Goal: Communication & Community: Ask a question

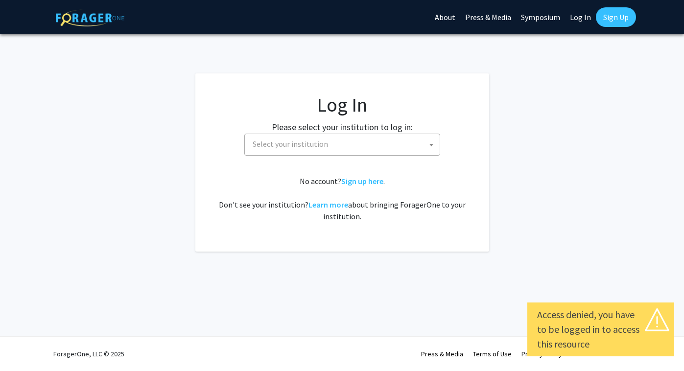
select select
click at [330, 138] on span "Select your institution" at bounding box center [344, 144] width 191 height 20
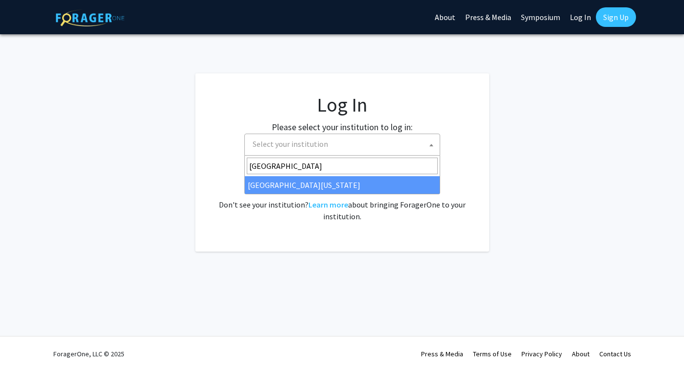
type input "university of ma"
select select "31"
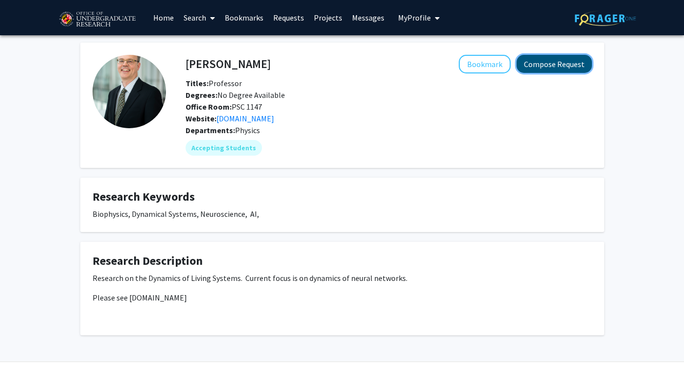
click at [548, 69] on button "Compose Request" at bounding box center [554, 64] width 75 height 18
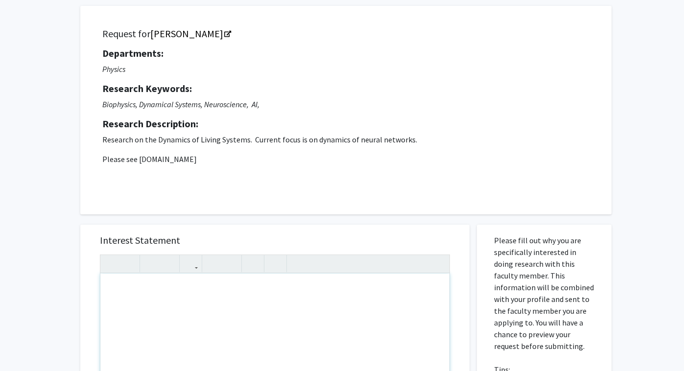
scroll to position [13, 0]
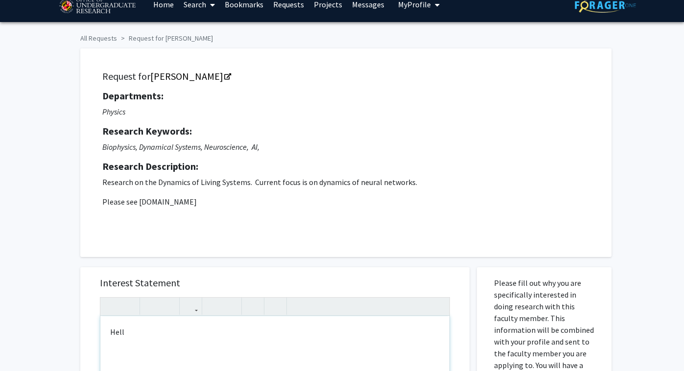
type textarea "Helll"
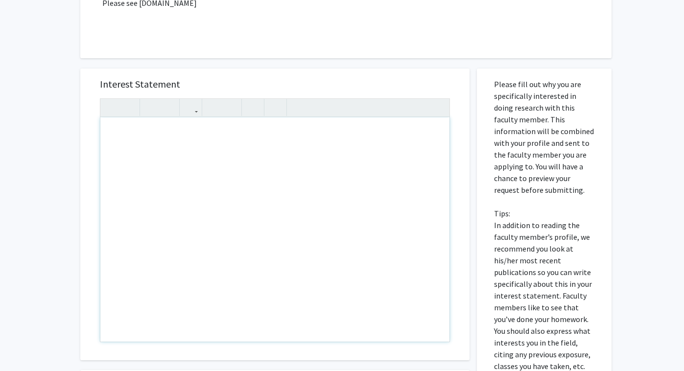
scroll to position [214, 0]
type textarea "<p>JC_B</p>"
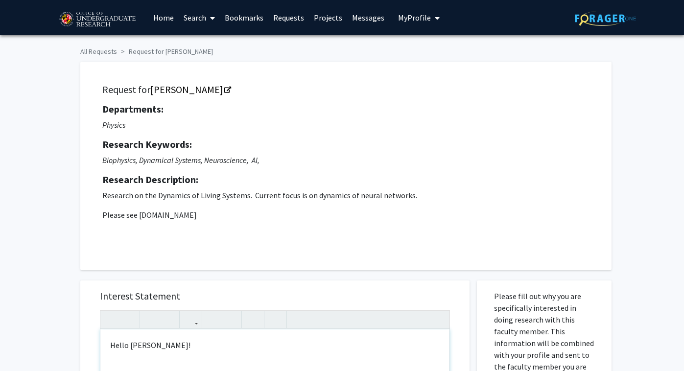
scroll to position [19, 0]
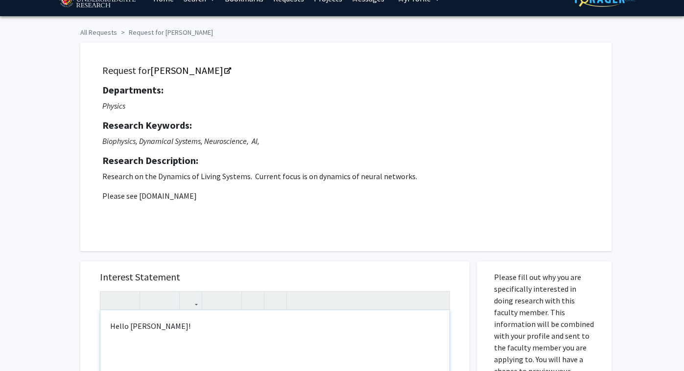
type textarea "<p>Hello Dr. Losert!</p>I'm Kush P"
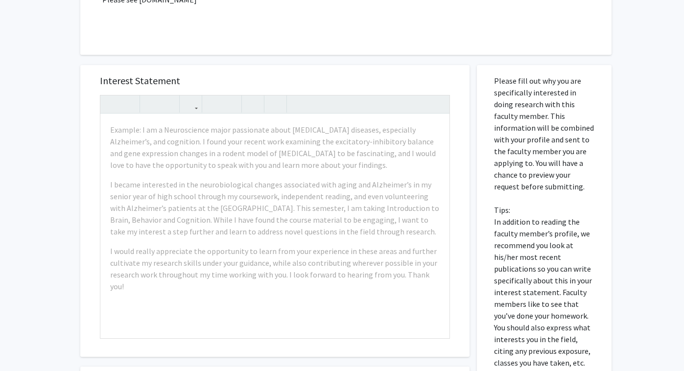
scroll to position [217, 0]
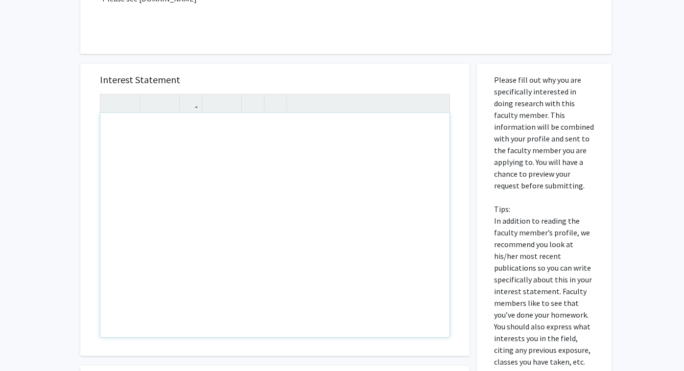
drag, startPoint x: 112, startPoint y: 129, endPoint x: 179, endPoint y: 151, distance: 70.7
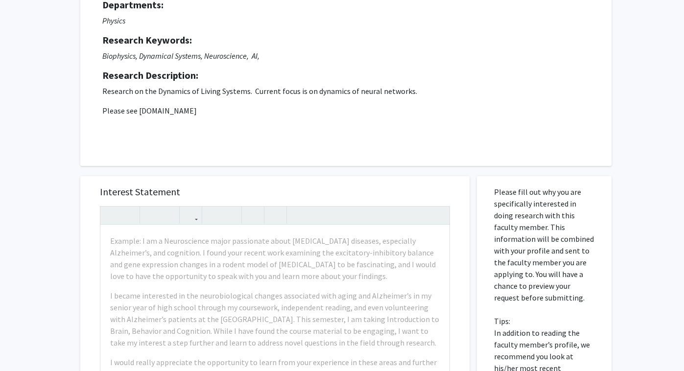
scroll to position [184, 0]
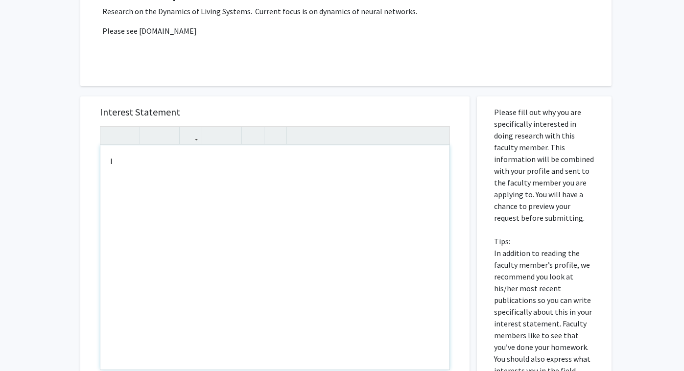
type textarea "I"
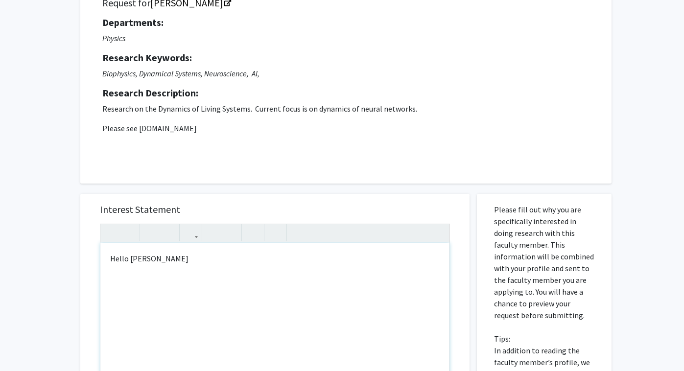
scroll to position [80, 0]
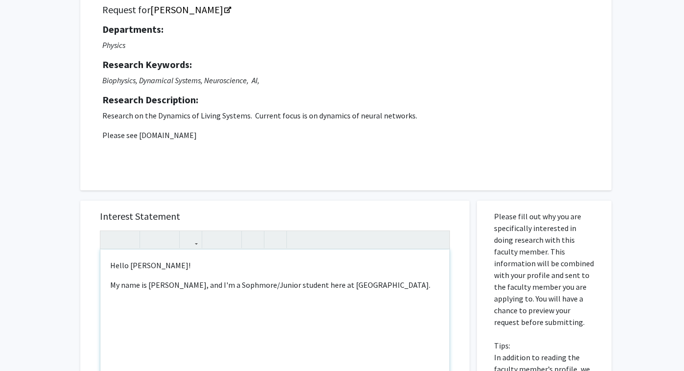
click at [163, 286] on div "Hello Dr. Losert! My name is Kush, and I'm a Sophmore/Junior student here at UM…" at bounding box center [274, 362] width 349 height 224
click at [365, 297] on div "Hello Dr. Losert! My name is Kush Patel, and I'm a Sophmore/Junior student here…" at bounding box center [274, 362] width 349 height 224
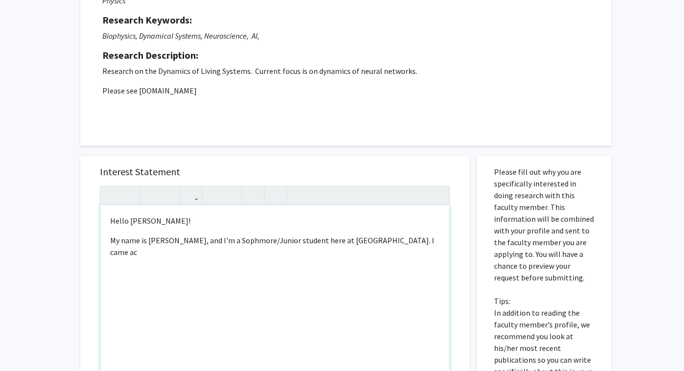
scroll to position [125, 0]
type textarea "<p>Hello Dr. Losert!</p>My name is Kush Patel, and I'm a Sophmore/Junior studen…"
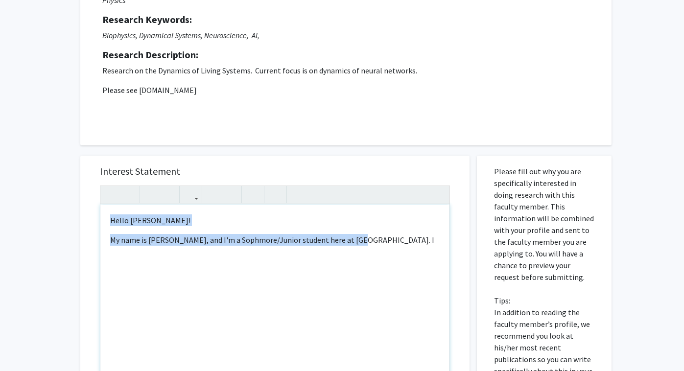
drag, startPoint x: 373, startPoint y: 236, endPoint x: 31, endPoint y: 218, distance: 342.5
click at [100, 218] on div "Hello Dr. Losert! My name is Kush Patel, and I'm a Sophmore/Junior student here…" at bounding box center [274, 317] width 349 height 224
copy div "Hello Dr. Losert! My name is Kush Patel, and I'm a Sophmore/Junior student here…"
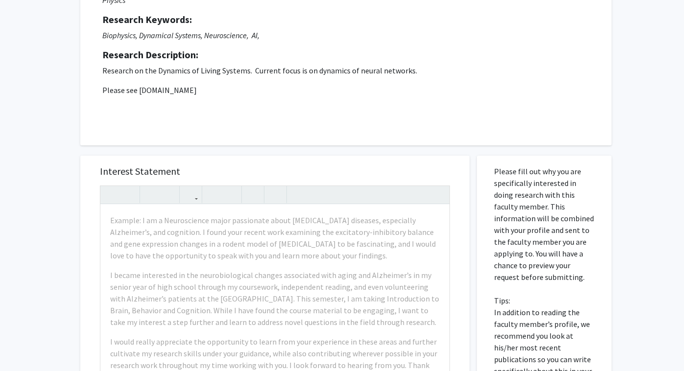
click at [95, 137] on div "Request for Wolfgang Losert Departments: Physics Research Keywords: Biophysics,…" at bounding box center [346, 41] width 532 height 209
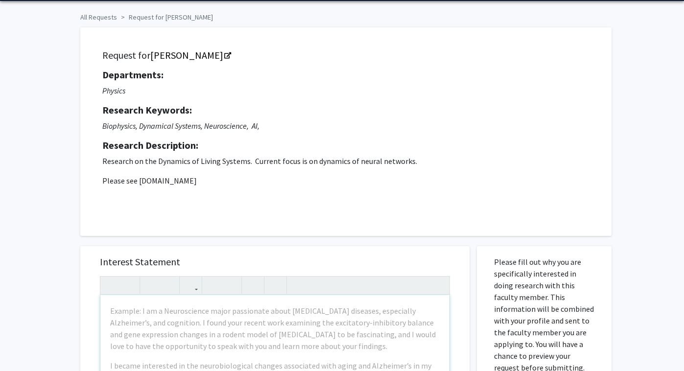
scroll to position [0, 0]
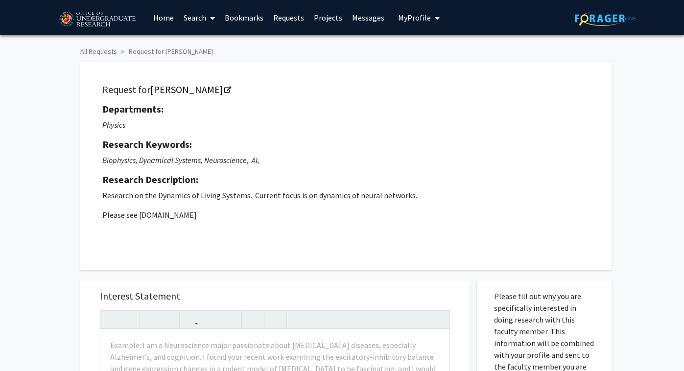
click at [106, 53] on div "Request for Wolfgang Losert Departments: Physics Research Keywords: Biophysics,…" at bounding box center [342, 161] width 539 height 219
click at [158, 23] on link "Home" at bounding box center [163, 17] width 30 height 34
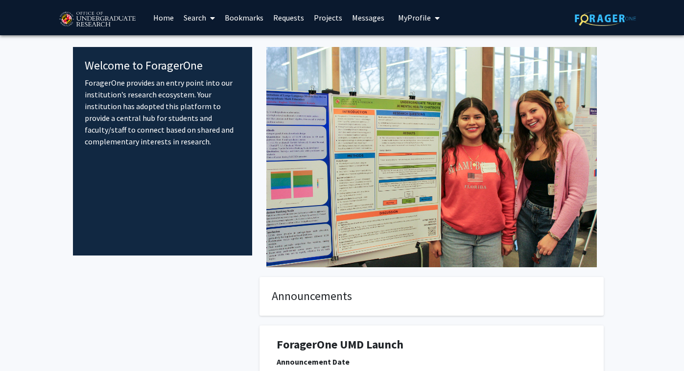
click at [282, 19] on link "Requests" at bounding box center [289, 17] width 41 height 34
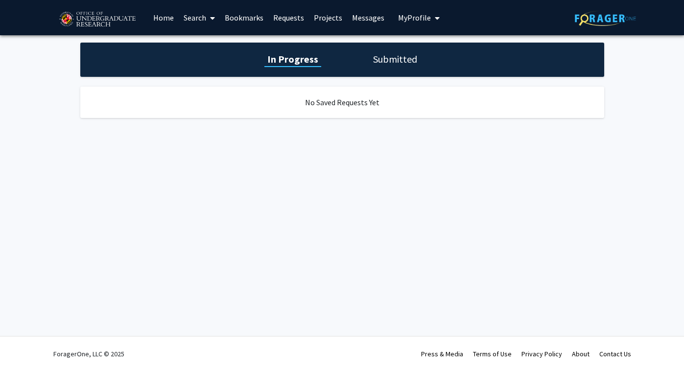
click at [381, 56] on h1 "Submitted" at bounding box center [395, 59] width 50 height 14
click at [295, 63] on h1 "In Progress" at bounding box center [292, 59] width 52 height 14
click at [210, 15] on span at bounding box center [210, 18] width 9 height 34
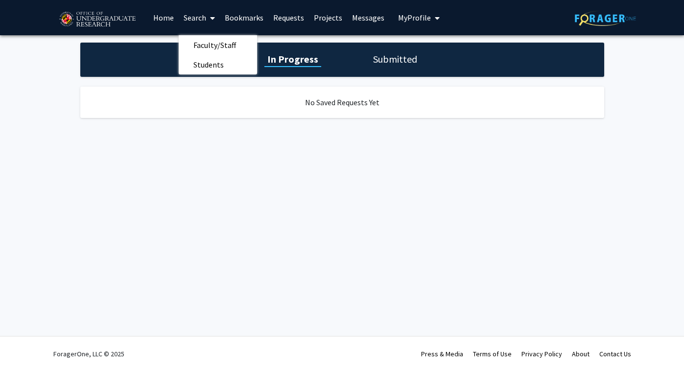
click at [246, 20] on link "Bookmarks" at bounding box center [244, 17] width 49 height 34
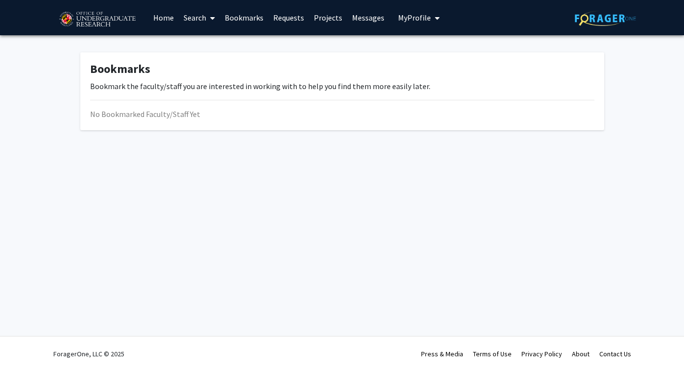
click at [204, 20] on link "Search" at bounding box center [199, 17] width 41 height 34
click at [162, 20] on link "Home" at bounding box center [163, 17] width 30 height 34
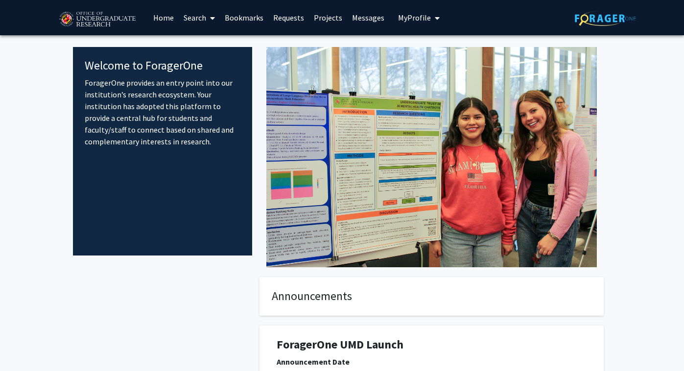
click at [411, 15] on span "My Profile" at bounding box center [414, 18] width 33 height 10
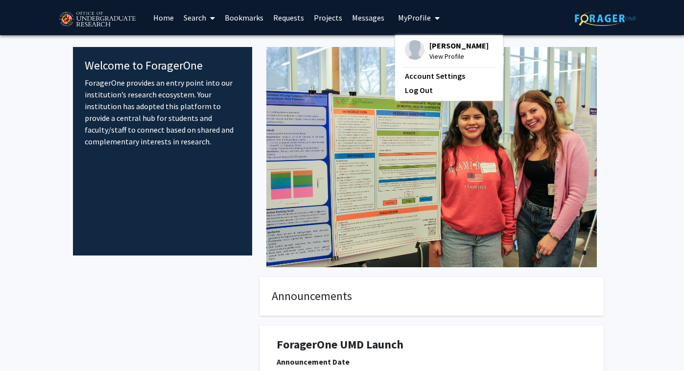
click at [371, 17] on link "Messages" at bounding box center [368, 17] width 42 height 34
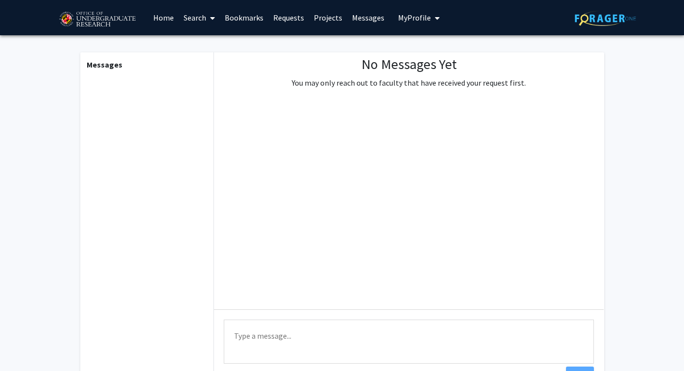
click at [314, 17] on link "Projects" at bounding box center [328, 17] width 38 height 34
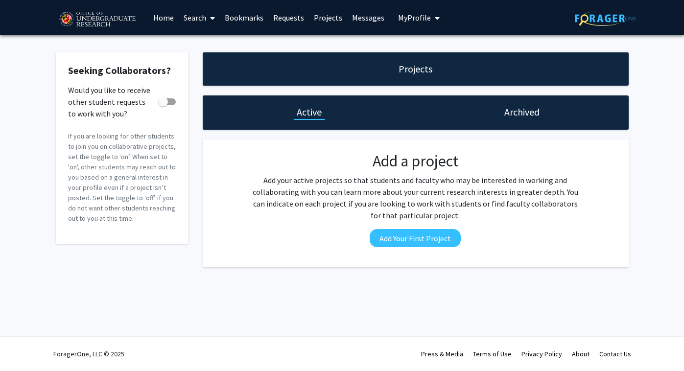
click at [291, 19] on link "Requests" at bounding box center [289, 17] width 41 height 34
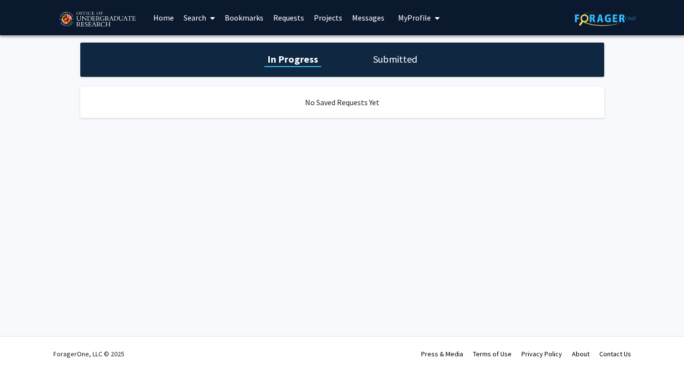
click at [324, 22] on link "Projects" at bounding box center [328, 17] width 38 height 34
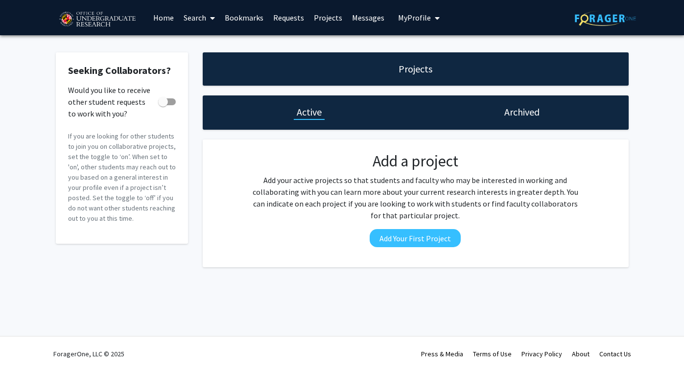
click at [265, 20] on link "Bookmarks" at bounding box center [244, 17] width 49 height 34
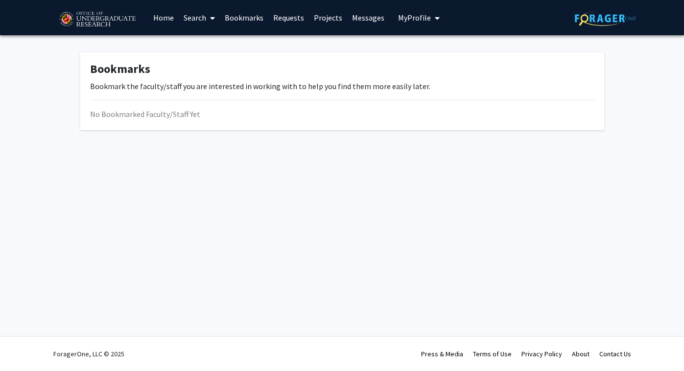
click at [208, 21] on span at bounding box center [210, 18] width 9 height 34
click at [199, 50] on span "Faculty/Staff" at bounding box center [215, 45] width 72 height 20
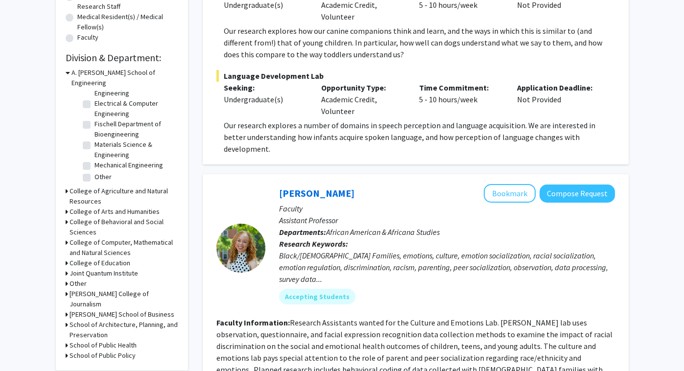
scroll to position [306, 0]
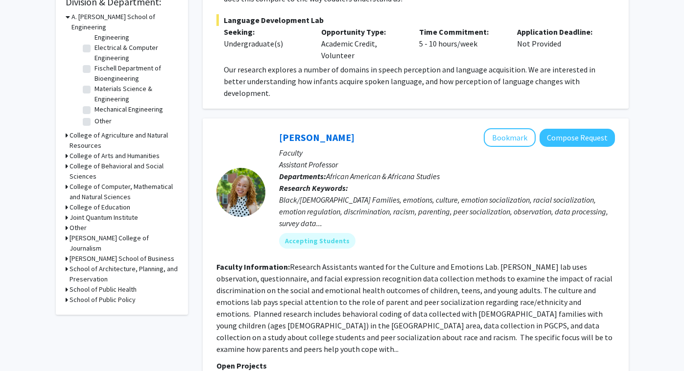
click at [85, 161] on h3 "College of Behavioral and Social Sciences" at bounding box center [124, 171] width 109 height 21
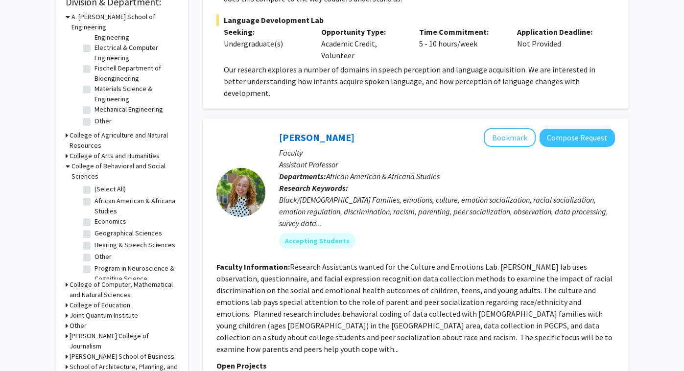
click at [82, 161] on h3 "College of Behavioral and Social Sciences" at bounding box center [125, 171] width 107 height 21
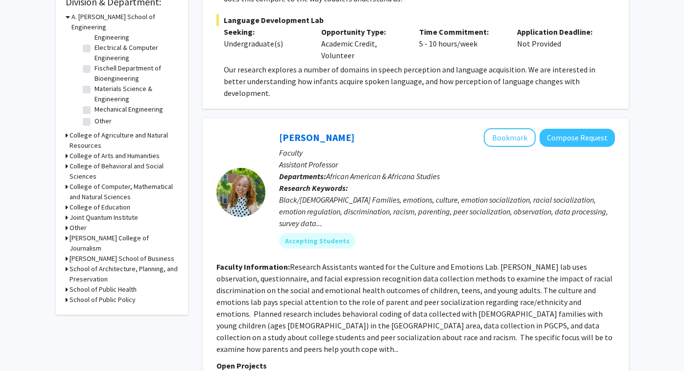
click at [82, 182] on h3 "College of Computer, Mathematical and Natural Sciences" at bounding box center [124, 192] width 109 height 21
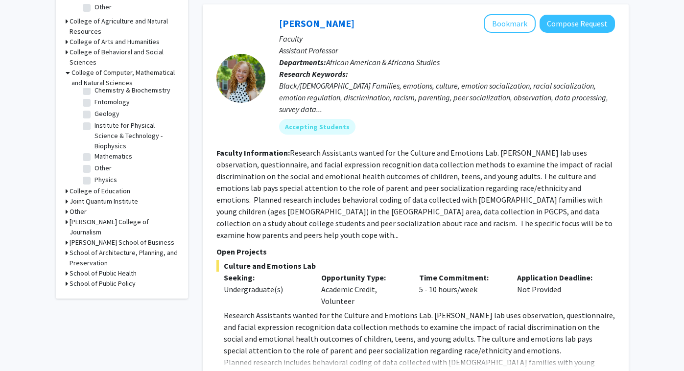
scroll to position [85, 0]
click at [91, 172] on fg-checkbox "Physics Physics" at bounding box center [129, 178] width 93 height 12
click at [95, 172] on label "Physics" at bounding box center [106, 177] width 23 height 10
click at [95, 172] on input "Physics" at bounding box center [98, 175] width 6 height 6
checkbox input "true"
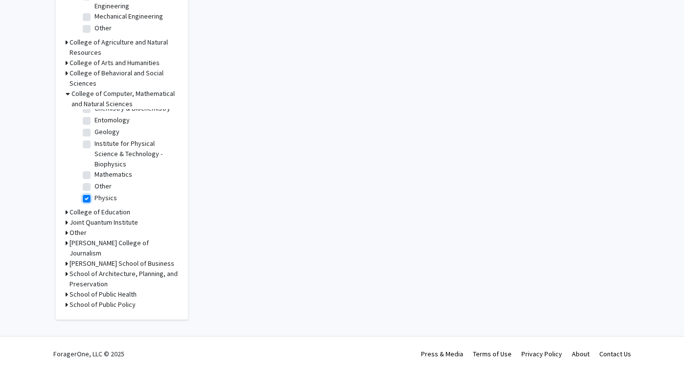
checkbox input "true"
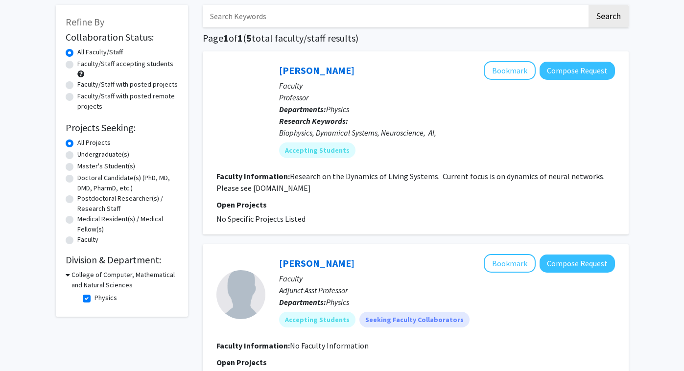
scroll to position [51, 0]
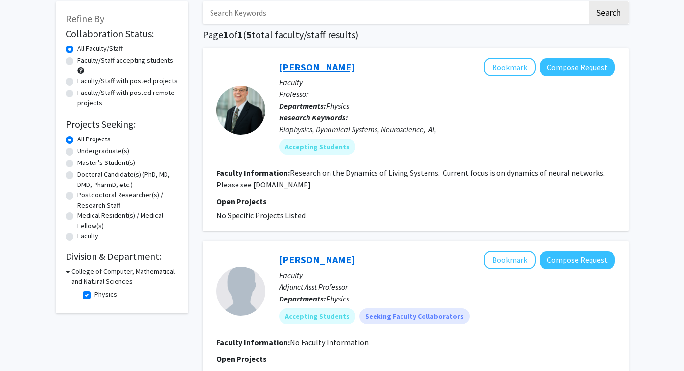
click at [332, 70] on link "[PERSON_NAME]" at bounding box center [316, 67] width 75 height 12
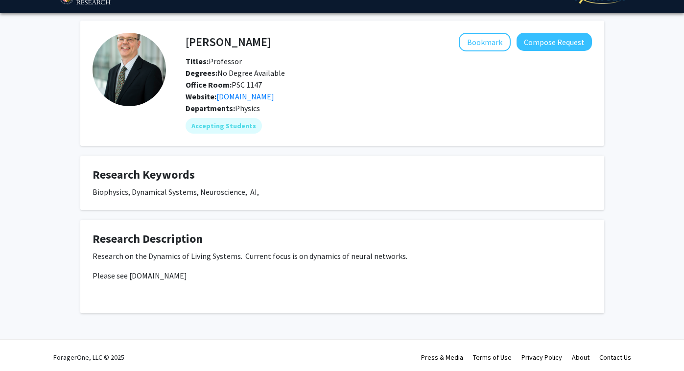
scroll to position [25, 0]
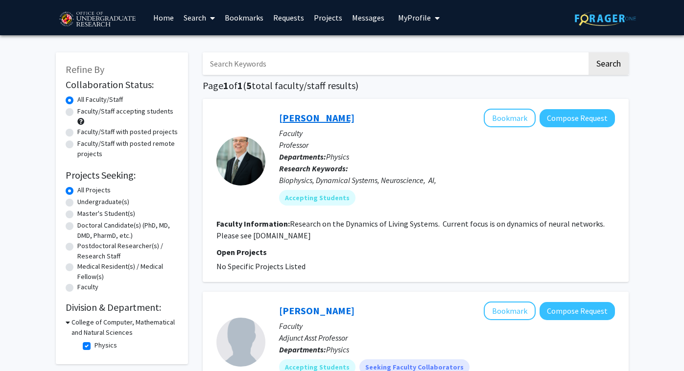
click at [319, 122] on link "[PERSON_NAME]" at bounding box center [316, 118] width 75 height 12
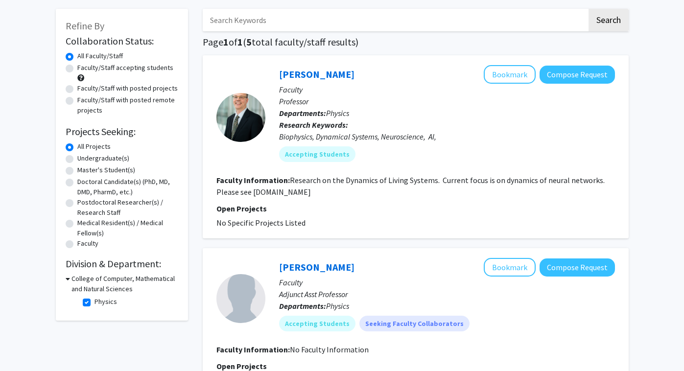
scroll to position [98, 0]
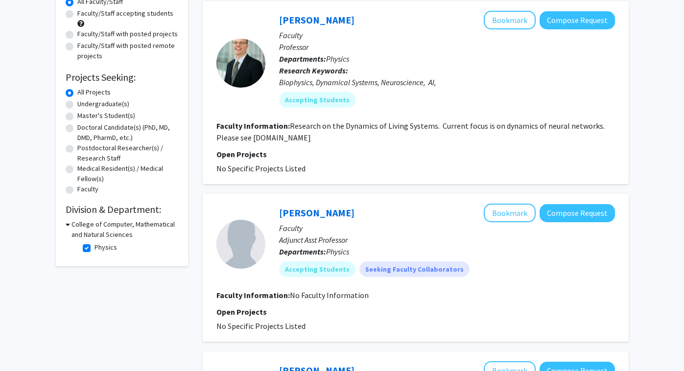
click at [95, 251] on label "Physics" at bounding box center [106, 248] width 23 height 10
click at [95, 249] on input "Physics" at bounding box center [98, 246] width 6 height 6
checkbox input "false"
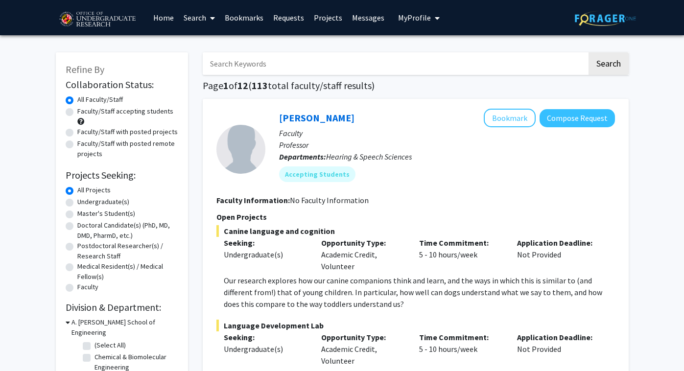
click at [256, 65] on input "Search Keywords" at bounding box center [395, 63] width 385 height 23
type input "wolf"
click at [589, 52] on button "Search" at bounding box center [609, 63] width 40 height 23
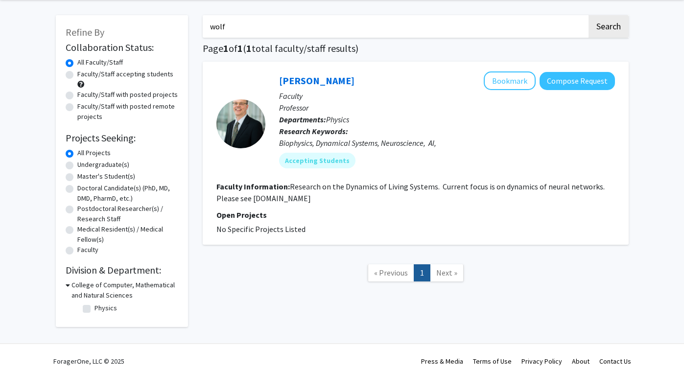
scroll to position [45, 0]
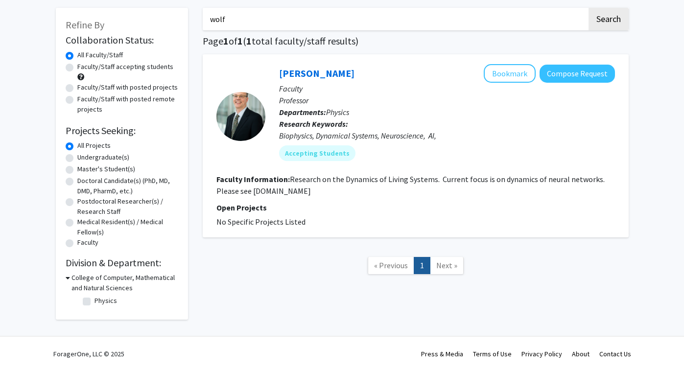
drag, startPoint x: 253, startPoint y: 193, endPoint x: 346, endPoint y: 192, distance: 93.1
click at [346, 193] on section "Faculty Information: Research on the Dynamics of Living Systems. Current focus …" at bounding box center [416, 185] width 399 height 24
copy fg-read-more "[DOMAIN_NAME]"
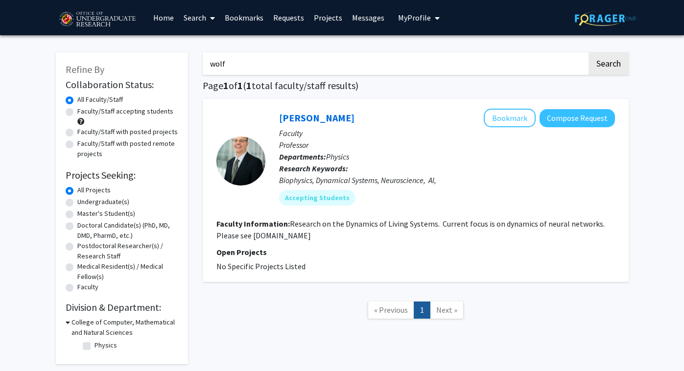
click at [320, 19] on link "Projects" at bounding box center [328, 17] width 38 height 34
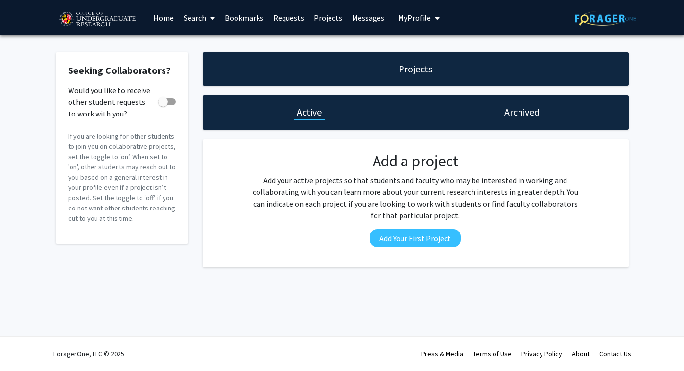
click at [281, 21] on link "Requests" at bounding box center [289, 17] width 41 height 34
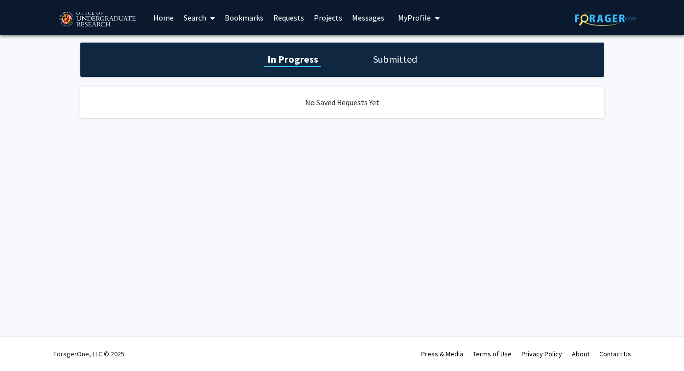
click at [234, 21] on link "Bookmarks" at bounding box center [244, 17] width 49 height 34
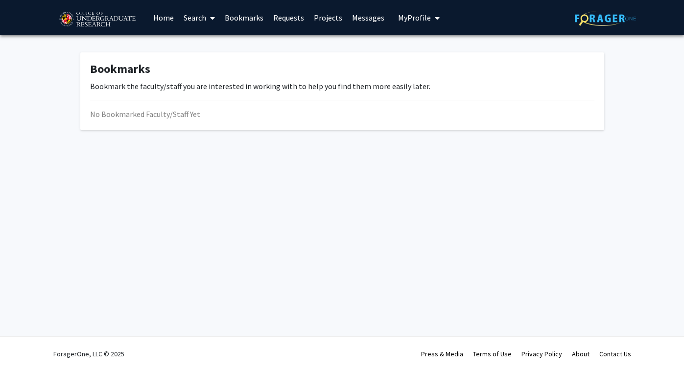
click at [194, 19] on link "Search" at bounding box center [199, 17] width 41 height 34
click at [164, 19] on link "Home" at bounding box center [163, 17] width 30 height 34
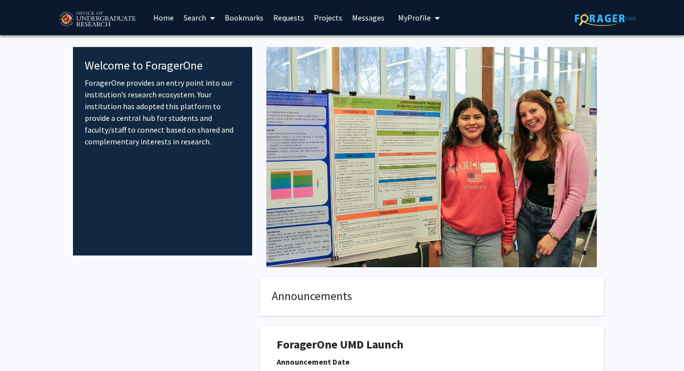
click at [367, 19] on link "Messages" at bounding box center [368, 17] width 42 height 34
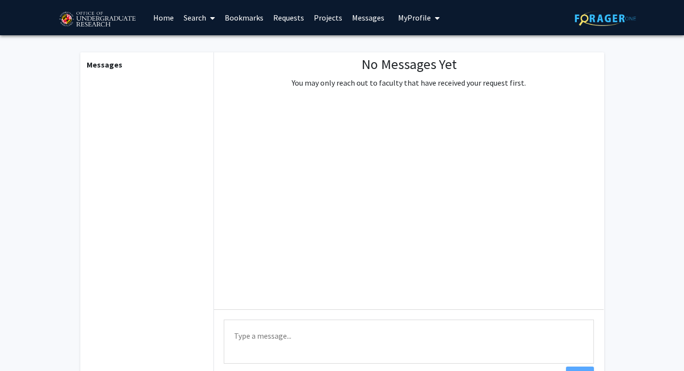
click at [409, 26] on button "My Profile" at bounding box center [419, 17] width 48 height 35
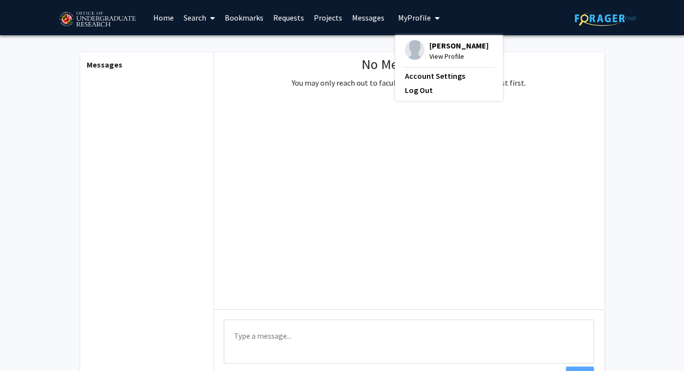
click at [336, 18] on link "Projects" at bounding box center [328, 17] width 38 height 34
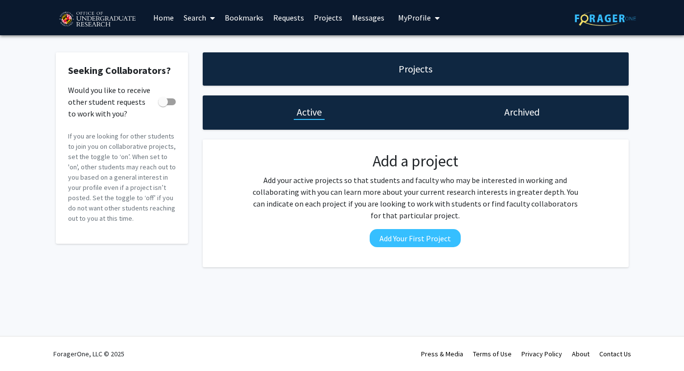
click at [289, 16] on link "Requests" at bounding box center [289, 17] width 41 height 34
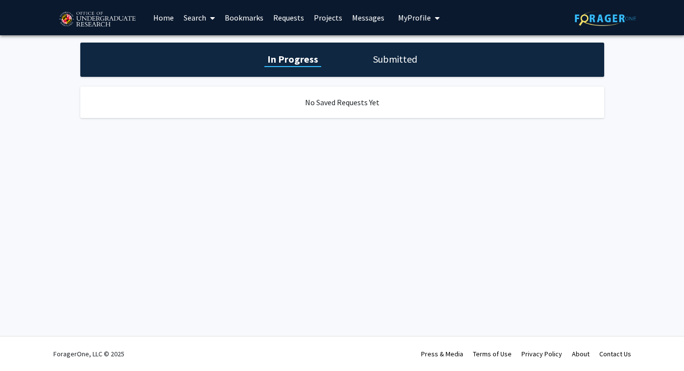
click at [372, 58] on h1 "Submitted" at bounding box center [395, 59] width 50 height 14
click at [293, 63] on h1 "In Progress" at bounding box center [292, 59] width 52 height 14
click at [209, 14] on span at bounding box center [210, 18] width 9 height 34
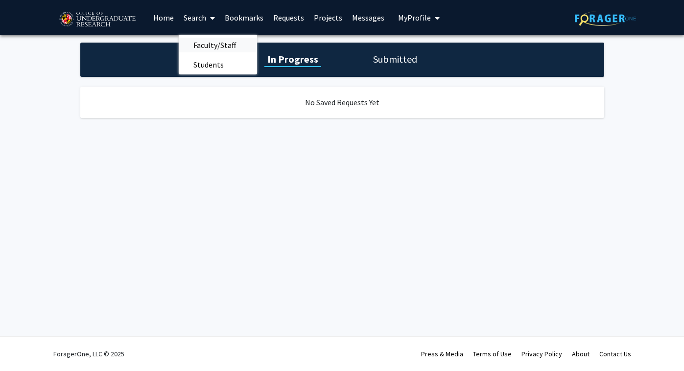
click at [203, 48] on span "Faculty/Staff" at bounding box center [215, 45] width 72 height 20
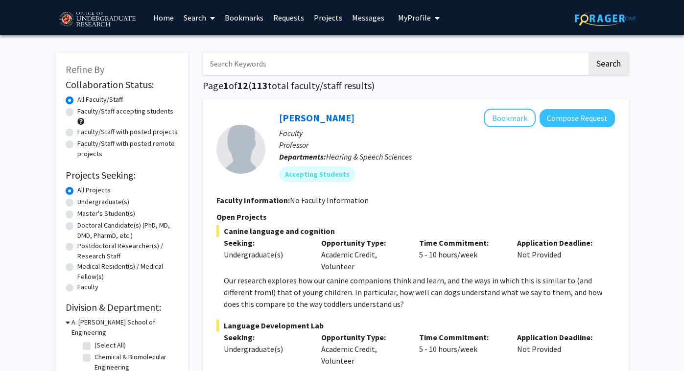
click at [74, 133] on div "Faculty/Staff with posted projects" at bounding box center [122, 133] width 113 height 12
click at [421, 56] on input "Search Keywords" at bounding box center [395, 63] width 385 height 23
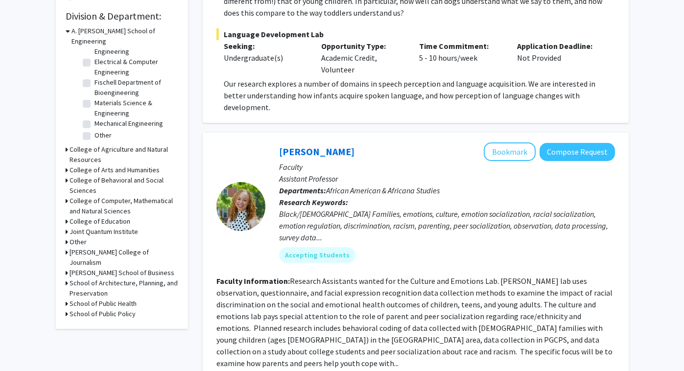
scroll to position [318, 0]
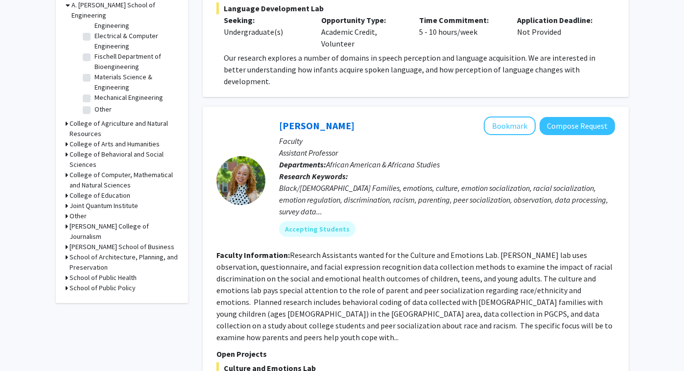
click at [90, 149] on h3 "College of Behavioral and Social Sciences" at bounding box center [124, 159] width 109 height 21
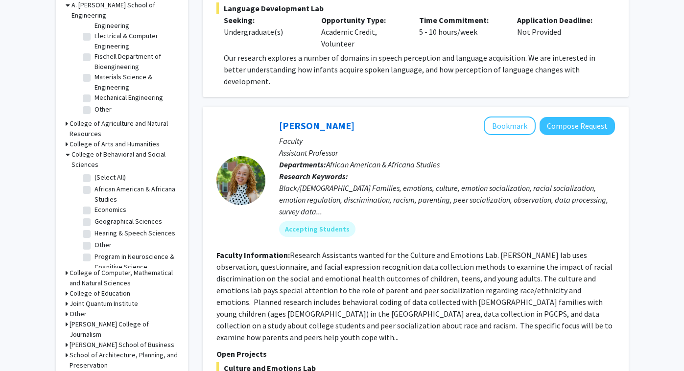
click at [91, 149] on h3 "College of Behavioral and Social Sciences" at bounding box center [125, 159] width 107 height 21
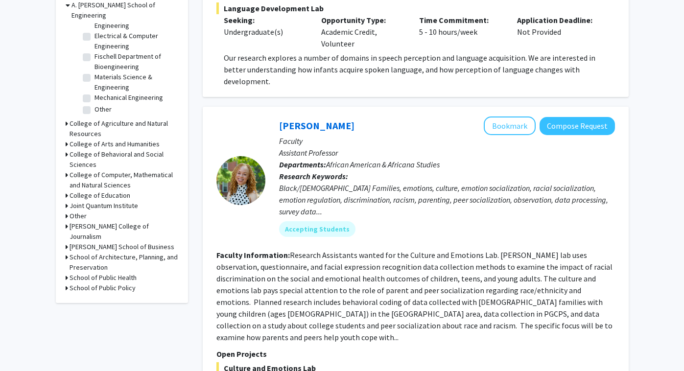
click at [92, 149] on h3 "College of Behavioral and Social Sciences" at bounding box center [124, 159] width 109 height 21
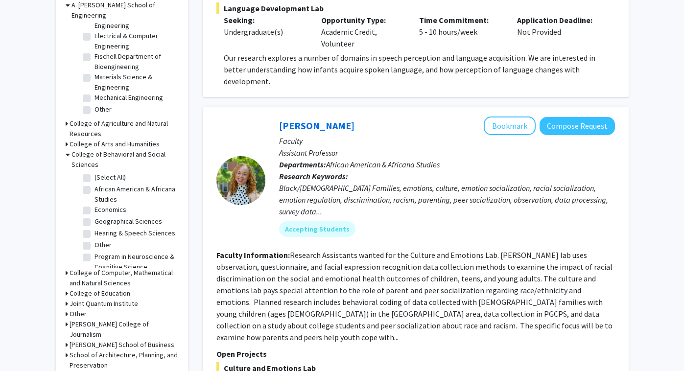
scroll to position [19, 0]
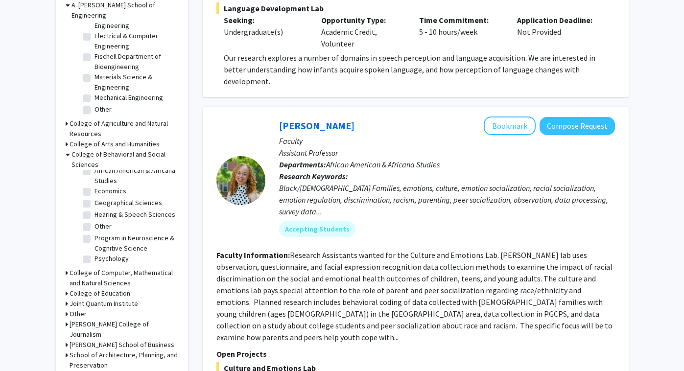
click at [83, 149] on h3 "College of Behavioral and Social Sciences" at bounding box center [125, 159] width 107 height 21
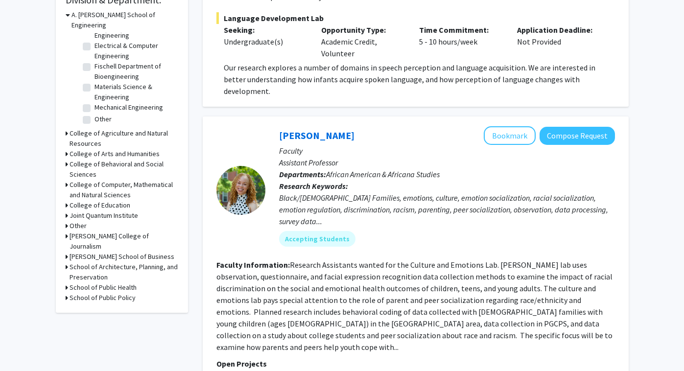
scroll to position [306, 0]
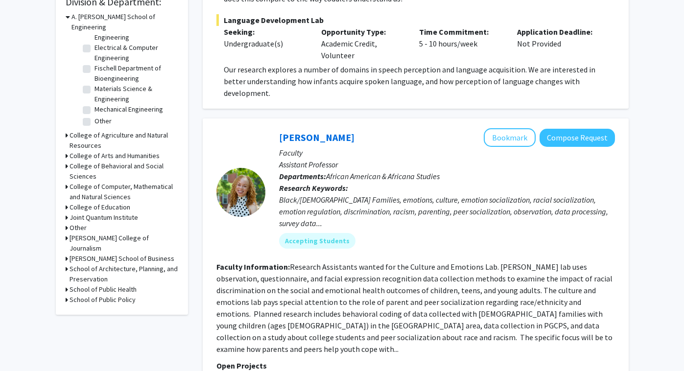
click at [98, 182] on h3 "College of Computer, Mathematical and Natural Sciences" at bounding box center [124, 192] width 109 height 21
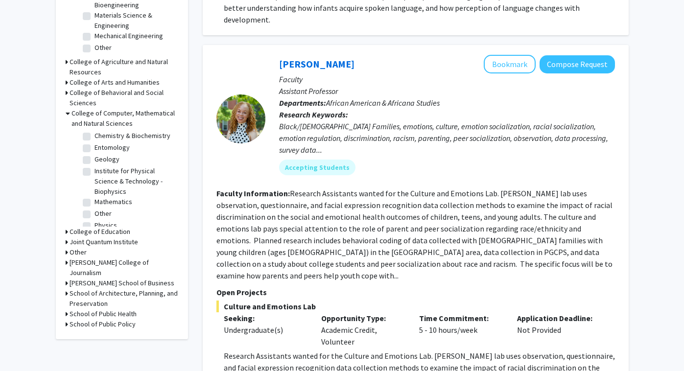
scroll to position [85, 0]
click at [95, 213] on label "Physics" at bounding box center [106, 218] width 23 height 10
click at [95, 213] on input "Physics" at bounding box center [98, 216] width 6 height 6
checkbox input "true"
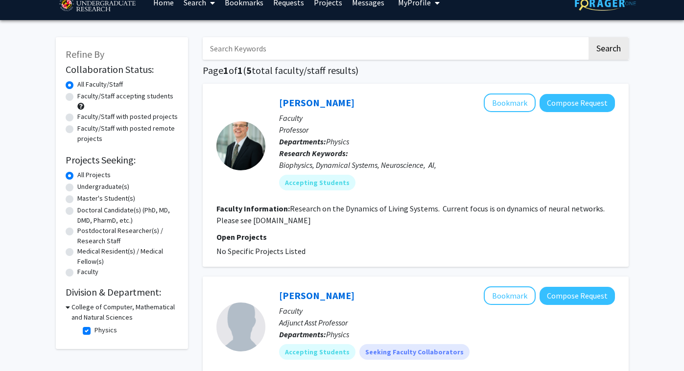
scroll to position [2, 0]
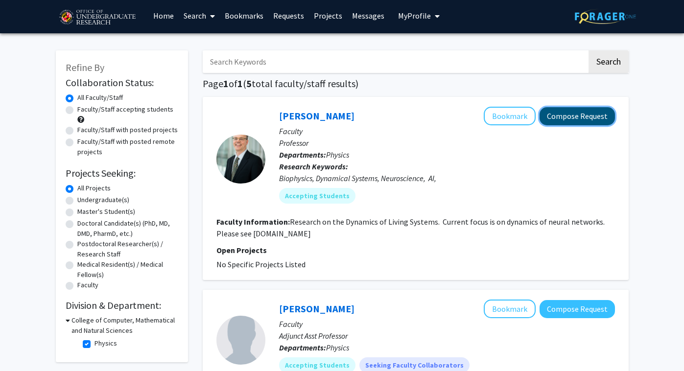
click at [571, 119] on button "Compose Request" at bounding box center [577, 116] width 75 height 18
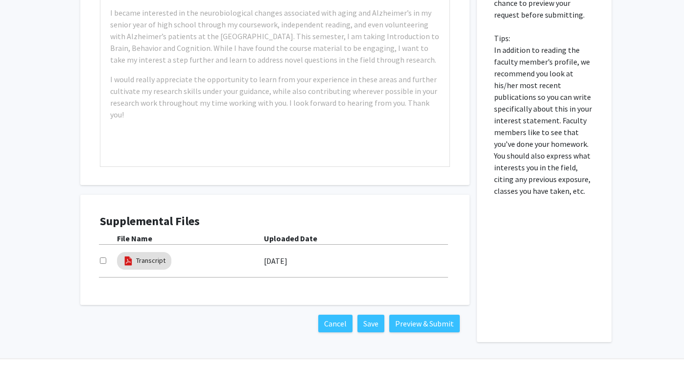
scroll to position [410, 0]
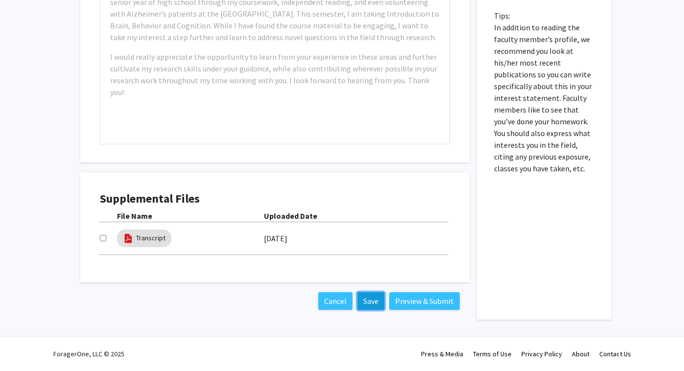
click at [369, 301] on button "Save" at bounding box center [371, 302] width 27 height 18
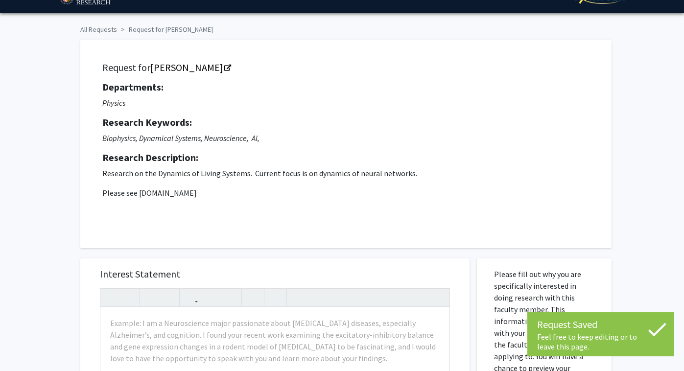
scroll to position [0, 0]
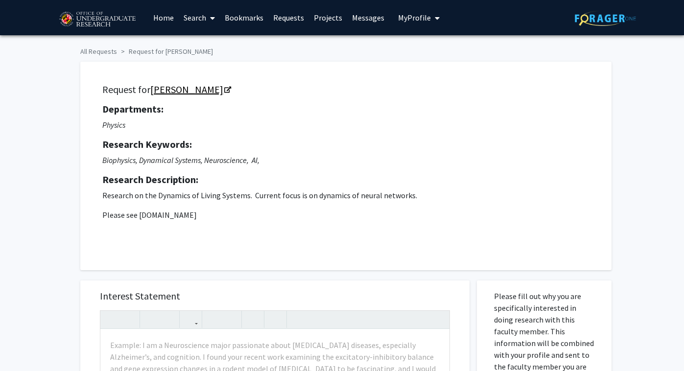
click at [212, 93] on link "[PERSON_NAME]" at bounding box center [190, 89] width 80 height 12
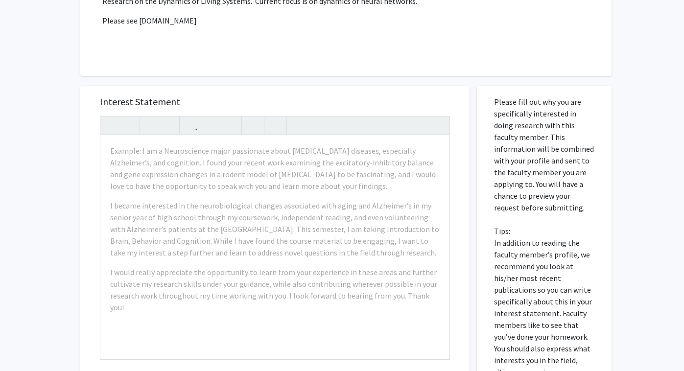
scroll to position [196, 0]
